Goal: Use online tool/utility: Utilize a website feature to perform a specific function

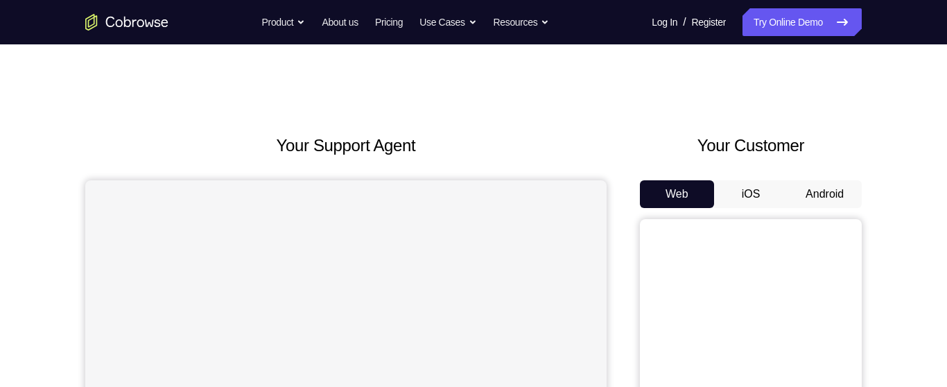
click at [811, 195] on button "Android" at bounding box center [824, 194] width 74 height 28
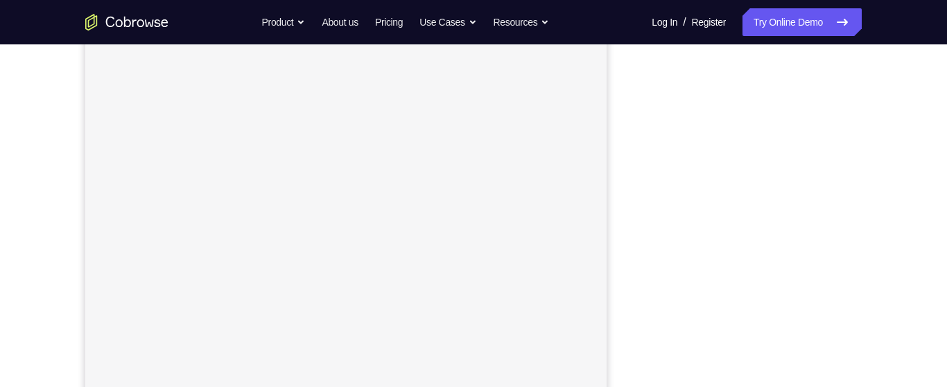
scroll to position [247, 0]
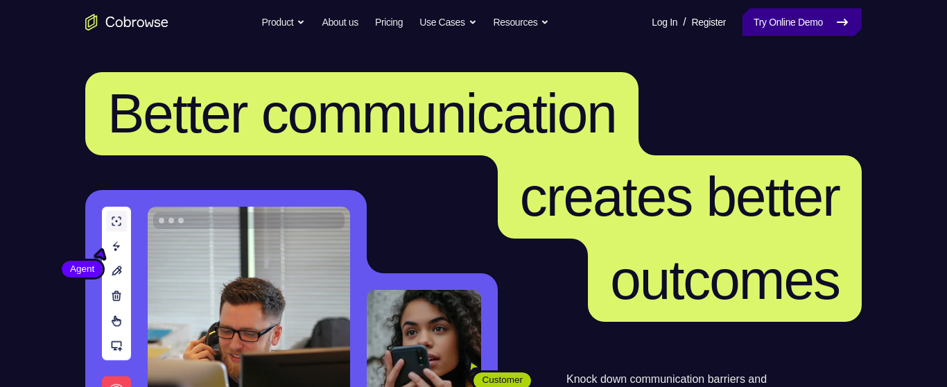
click at [839, 23] on icon at bounding box center [842, 22] width 17 height 17
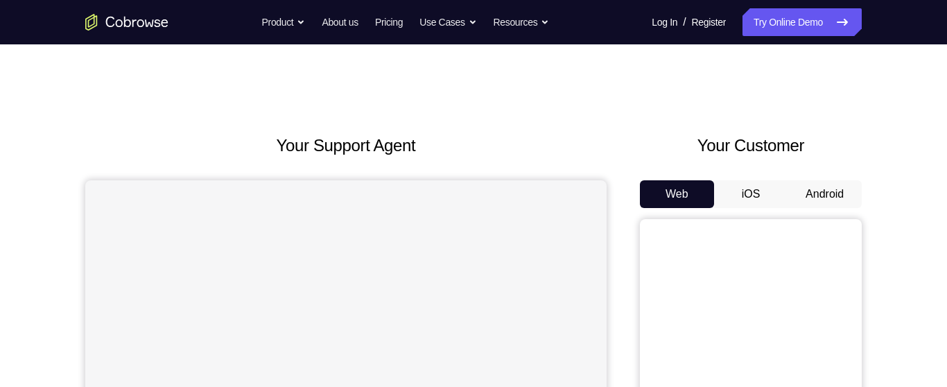
click at [833, 192] on button "Android" at bounding box center [824, 194] width 74 height 28
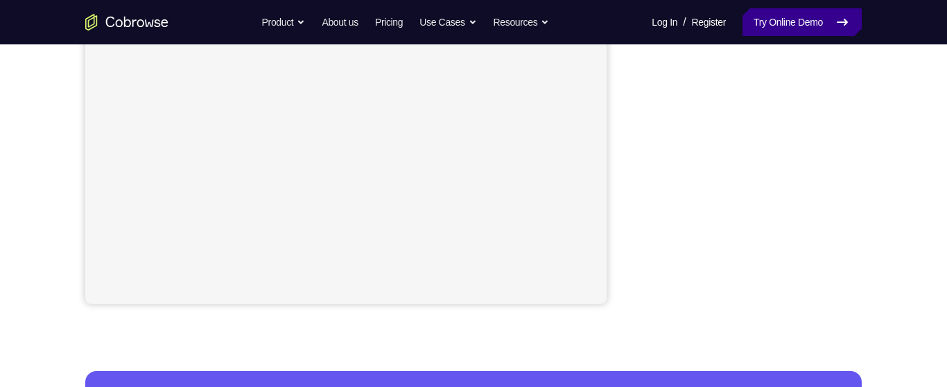
scroll to position [342, 0]
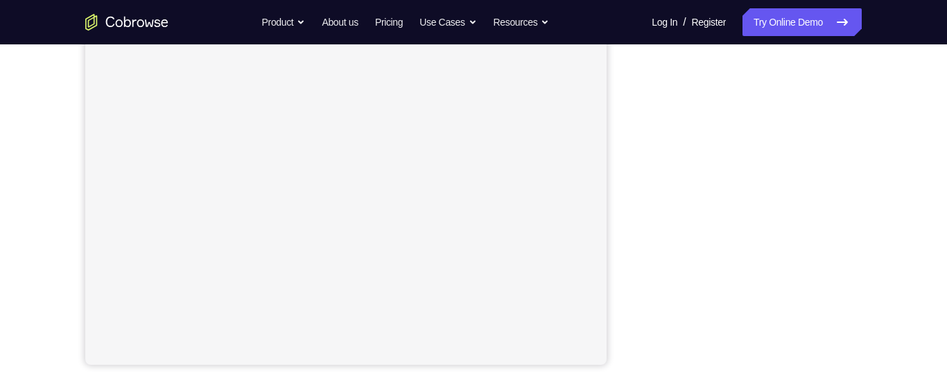
click at [897, 310] on div "Your Support Agent Your Customer Web iOS Android Next Steps We’d be happy to gi…" at bounding box center [473, 221] width 887 height 914
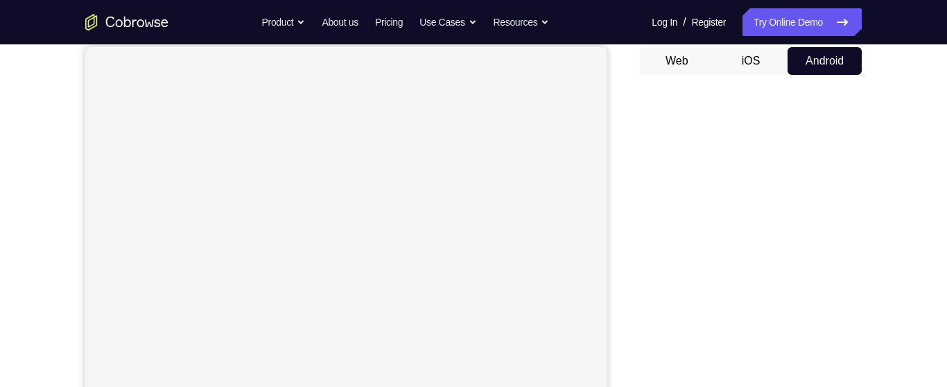
scroll to position [124, 0]
click at [880, 194] on div "Your Support Agent Your Customer Web iOS Android Next Steps We’d be happy to gi…" at bounding box center [473, 377] width 887 height 914
click at [889, 198] on div "Your Support Agent Your Customer Web iOS Android Next Steps We’d be happy to gi…" at bounding box center [473, 278] width 887 height 914
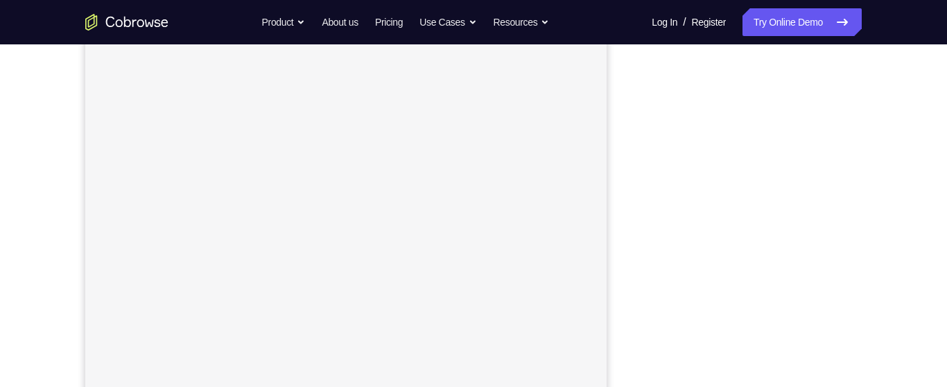
click at [879, 193] on div "Your Support Agent Your Customer Web iOS Android Next Steps We’d be happy to gi…" at bounding box center [473, 287] width 887 height 914
click at [888, 216] on div "Your Support Agent Your Customer Web iOS Android Next Steps We’d be happy to gi…" at bounding box center [473, 343] width 887 height 914
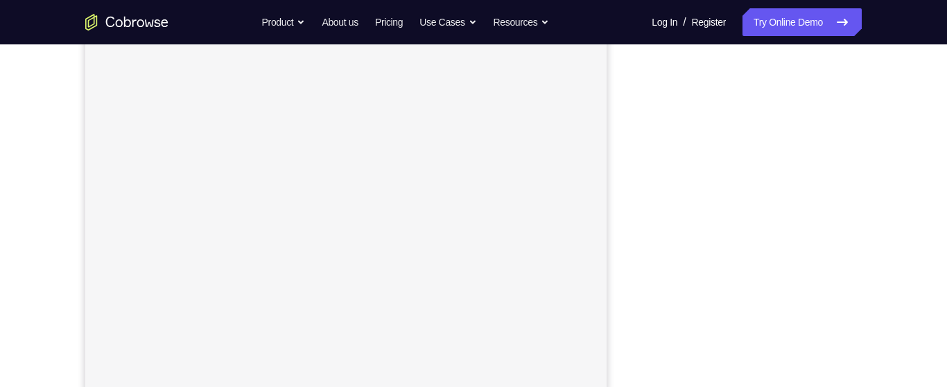
click at [906, 200] on div "Your Support Agent Your Customer Web iOS Android Next Steps We’d be happy to gi…" at bounding box center [473, 251] width 887 height 914
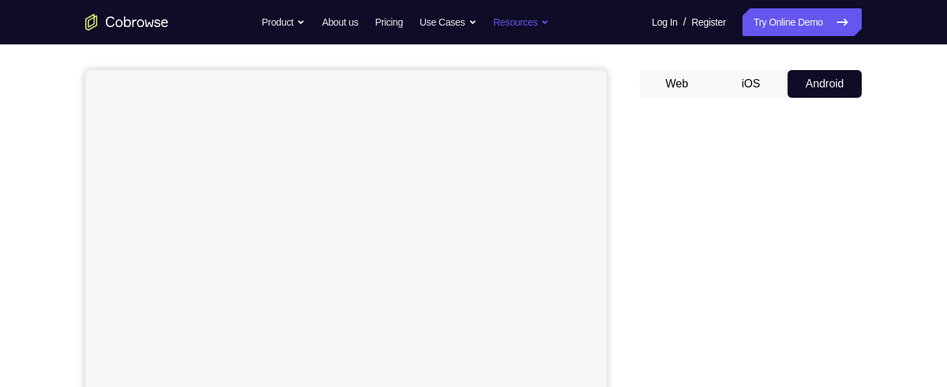
scroll to position [101, 0]
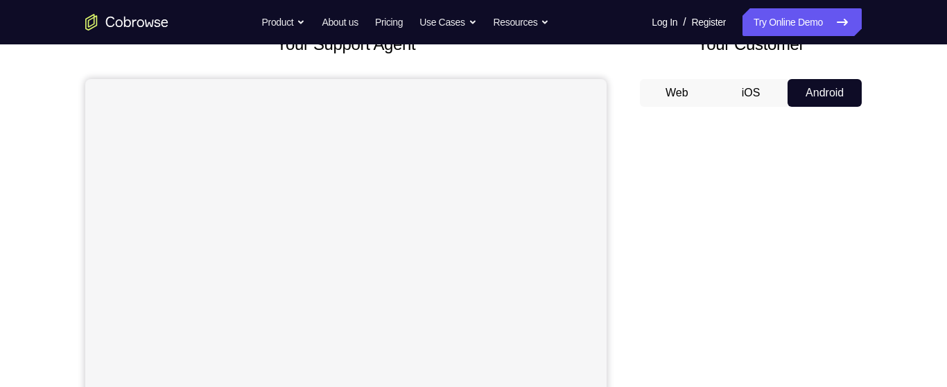
click at [816, 96] on button "Android" at bounding box center [824, 93] width 74 height 28
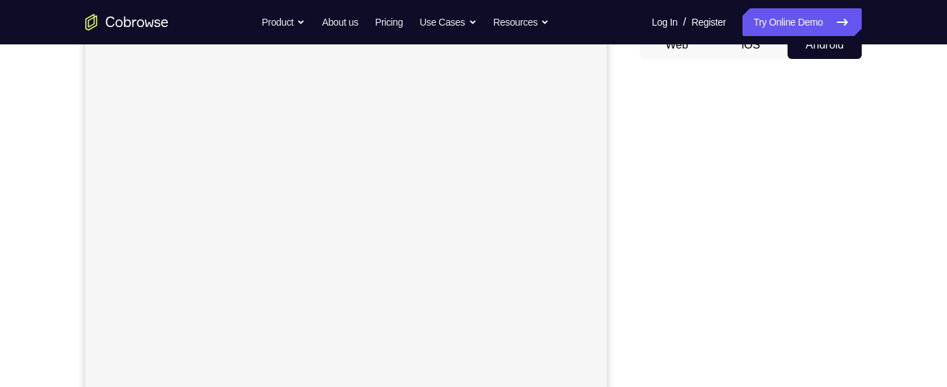
scroll to position [146, 0]
